Goal: Transaction & Acquisition: Purchase product/service

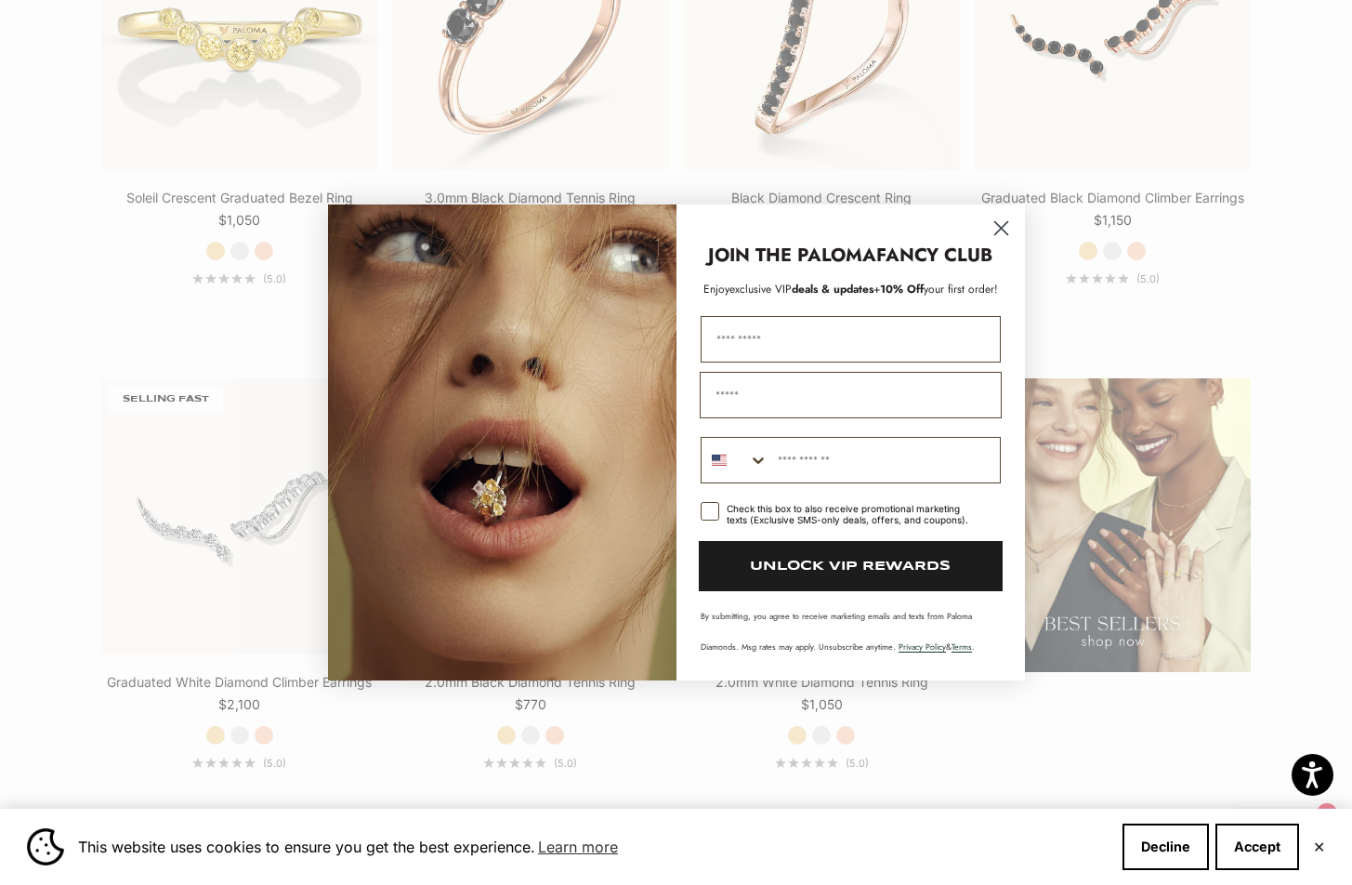
scroll to position [2225, 0]
click at [1006, 227] on circle "Close dialog" at bounding box center [1000, 228] width 31 height 31
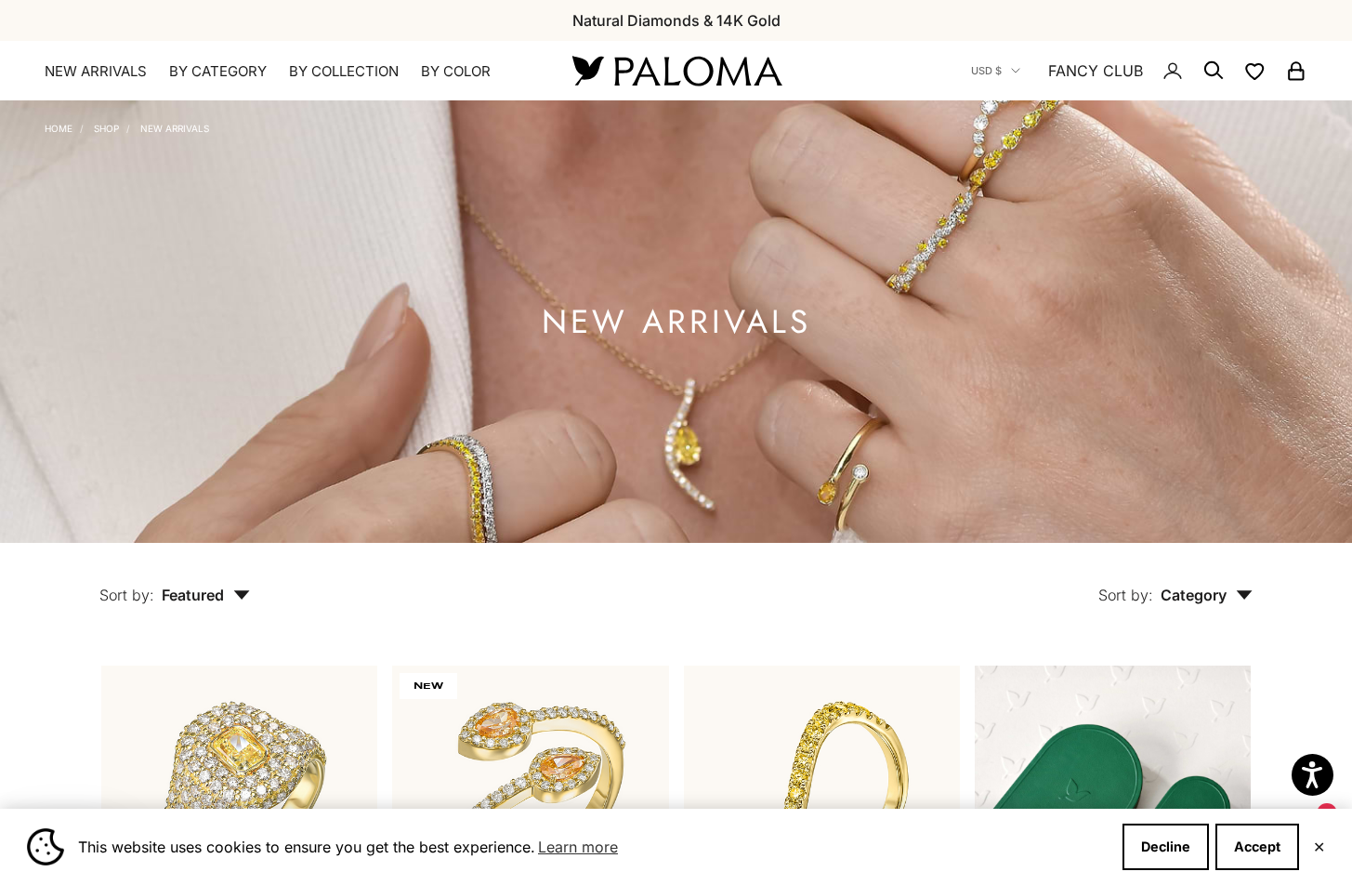
scroll to position [1, 0]
click at [103, 71] on link "NEW ARRIVALS" at bounding box center [96, 70] width 102 height 19
click at [1210, 69] on icon "Secondary navigation" at bounding box center [1213, 70] width 22 height 22
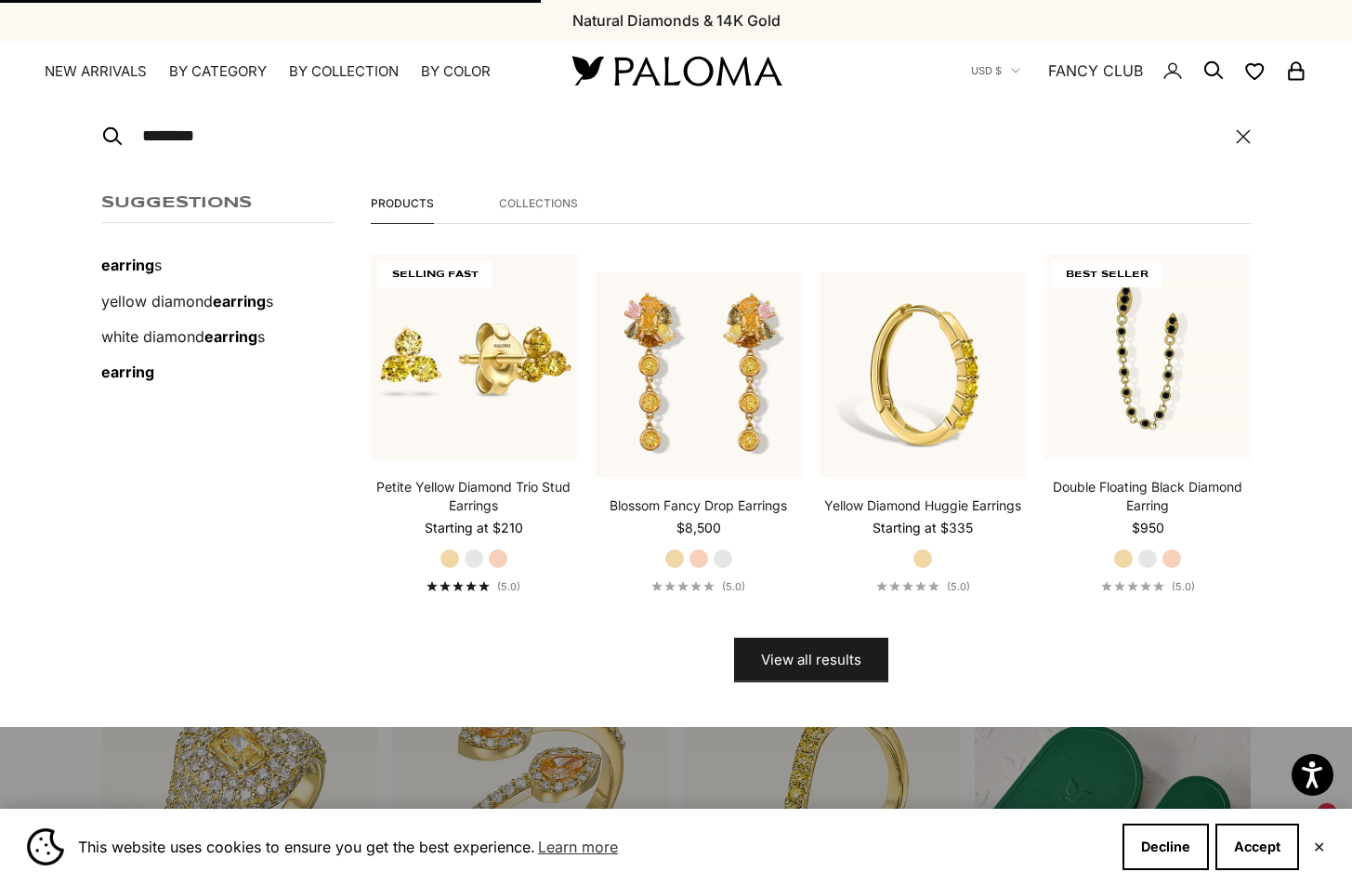
type input "********"
click at [810, 658] on button "View all results" at bounding box center [811, 659] width 154 height 45
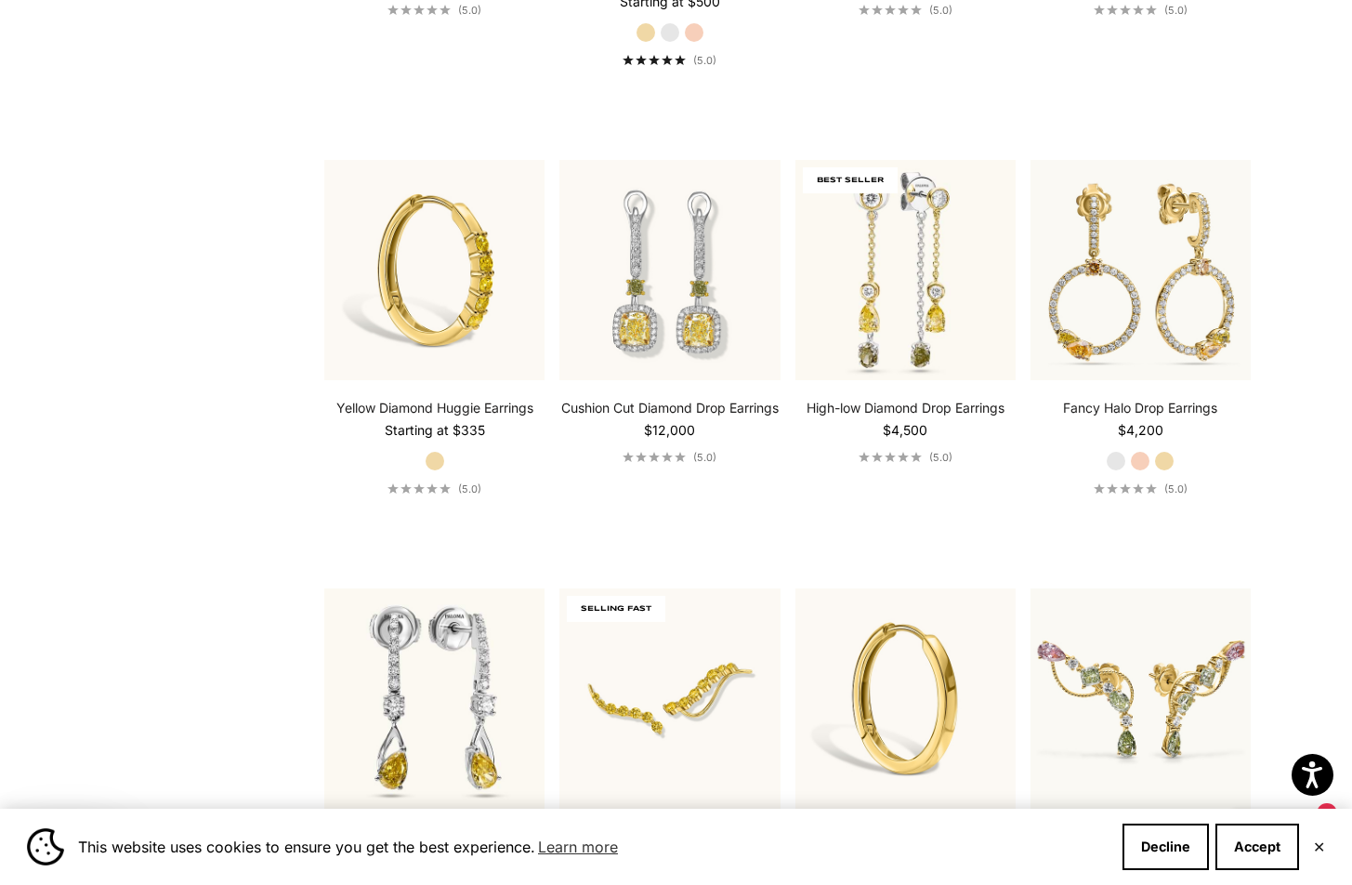
scroll to position [1172, 0]
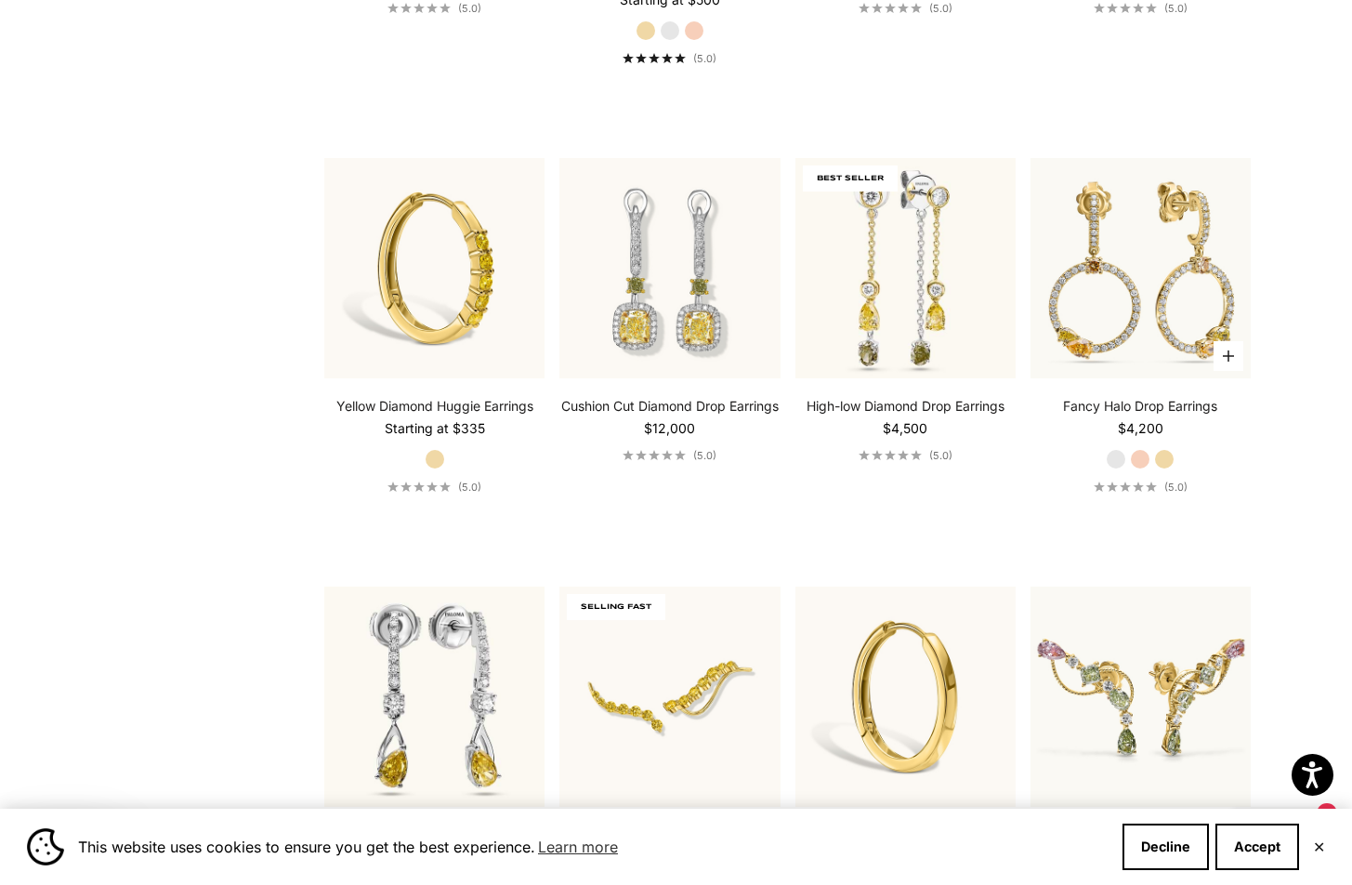
click at [1115, 460] on label "White Gold" at bounding box center [1116, 459] width 20 height 20
click at [1116, 459] on label "White Gold" at bounding box center [1116, 459] width 20 height 20
click at [1139, 459] on label "Rose Gold" at bounding box center [1140, 459] width 20 height 20
click at [1163, 456] on label "Yellow Gold" at bounding box center [1164, 459] width 20 height 20
click at [1121, 457] on label "White Gold" at bounding box center [1116, 459] width 20 height 20
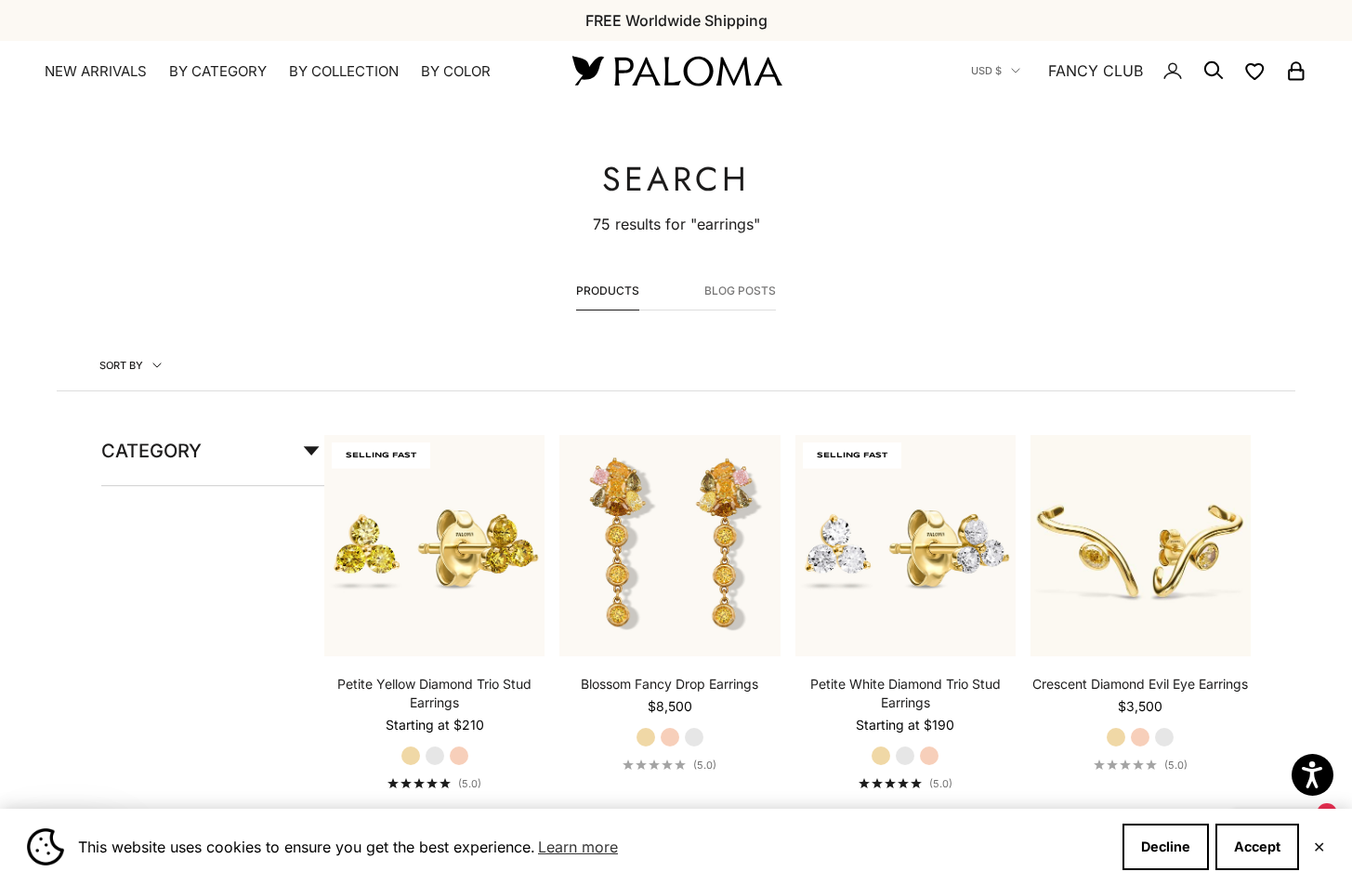
scroll to position [0, 0]
